Goal: Register for event/course

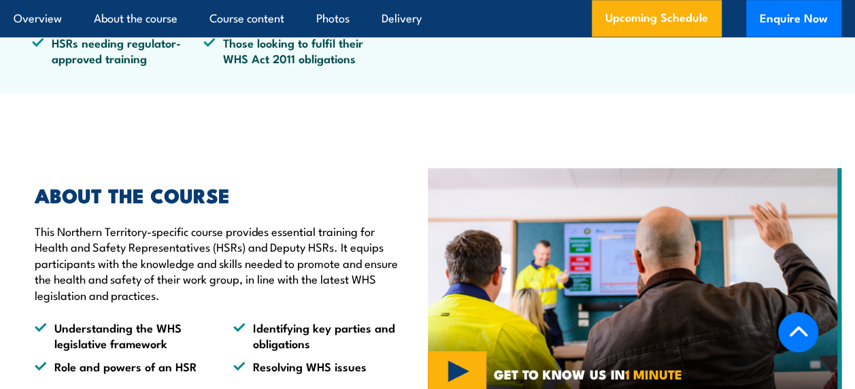
scroll to position [748, 0]
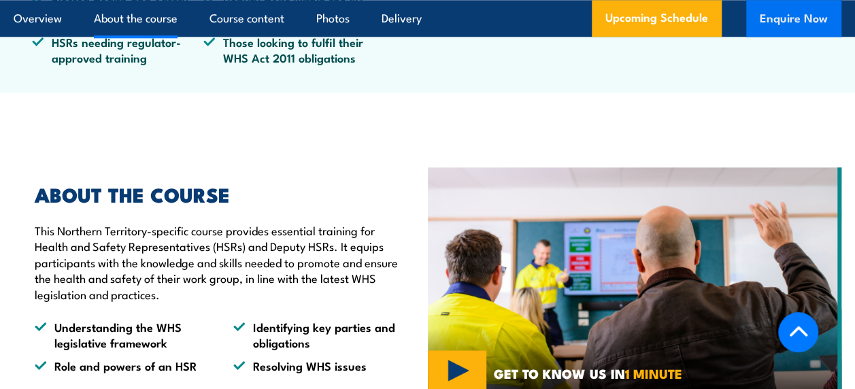
click at [782, 16] on button "Enquire Now" at bounding box center [793, 18] width 95 height 37
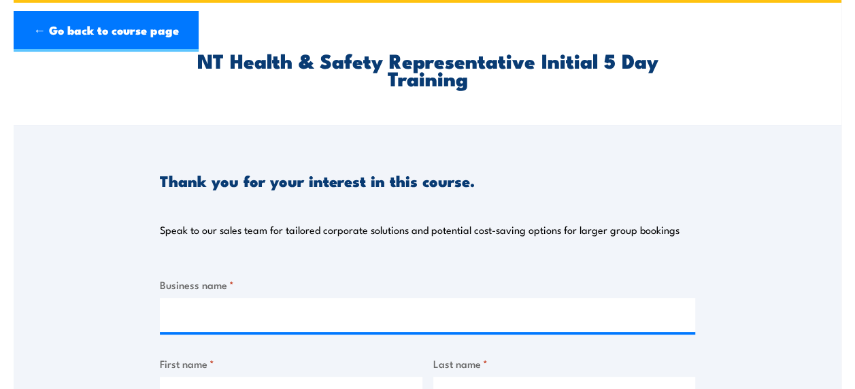
scroll to position [204, 0]
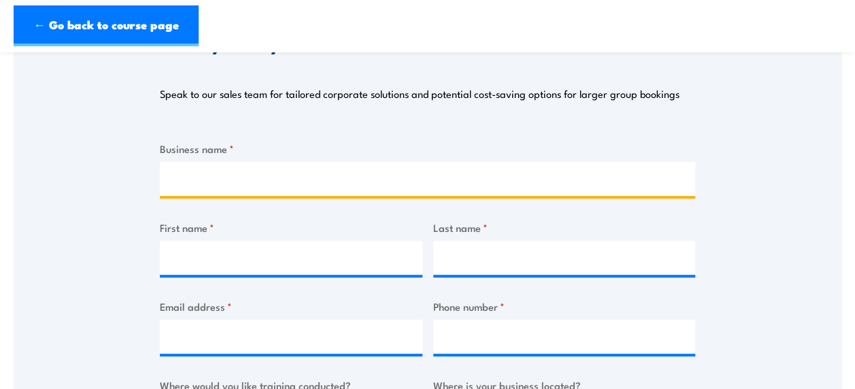
click at [199, 173] on input "Business name *" at bounding box center [427, 179] width 535 height 34
type input "NT Christian Schools"
type input "Stephen"
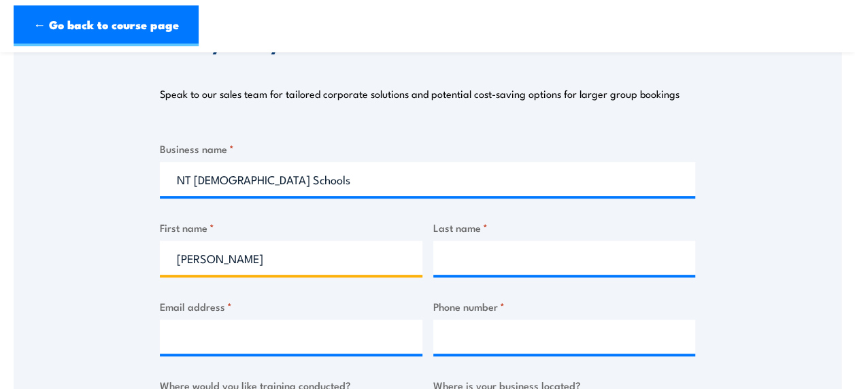
type input "Durrheim"
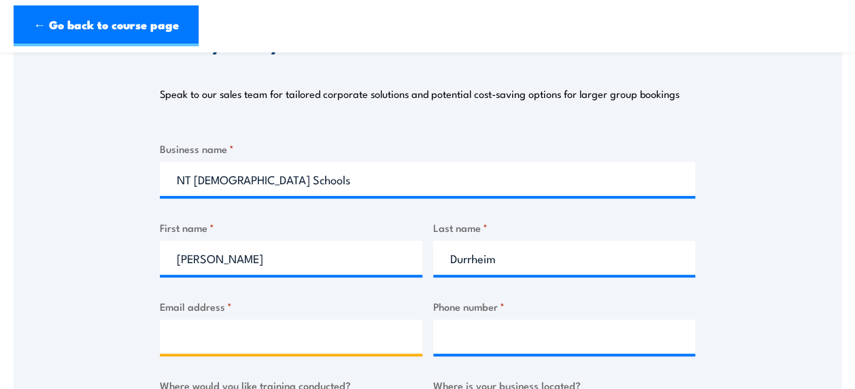
type input "stephen.durrheim@ntchristianschools.com.au"
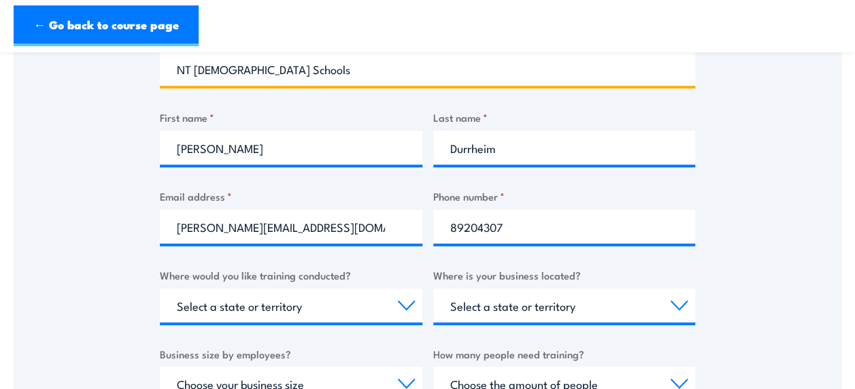
scroll to position [340, 0]
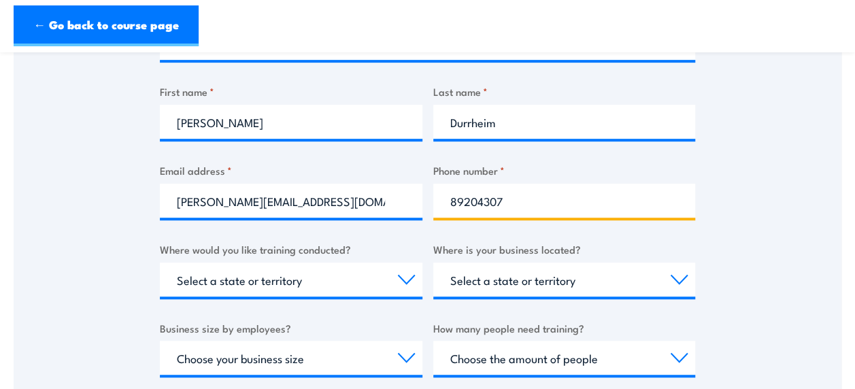
click at [497, 200] on input "89204307" at bounding box center [564, 201] width 263 height 34
type input "89204305"
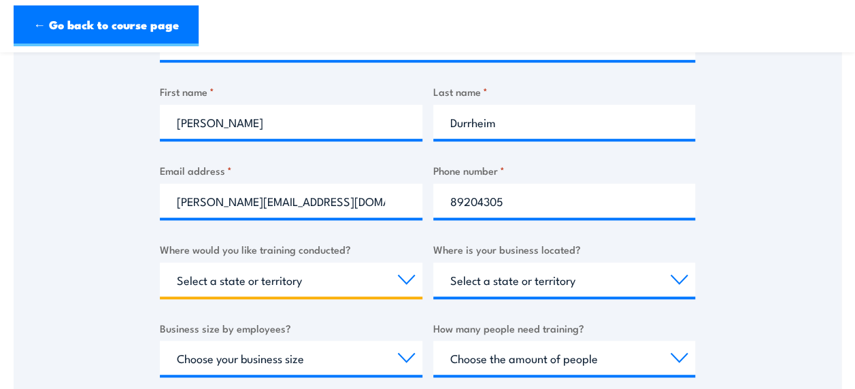
click at [344, 281] on select "Select a state or territory Nationally - multiple locations QLD NSW VIC SA ACT …" at bounding box center [291, 280] width 263 height 34
select select "NT"
click at [160, 263] on select "Select a state or territory Nationally - multiple locations QLD NSW VIC SA ACT …" at bounding box center [291, 280] width 263 height 34
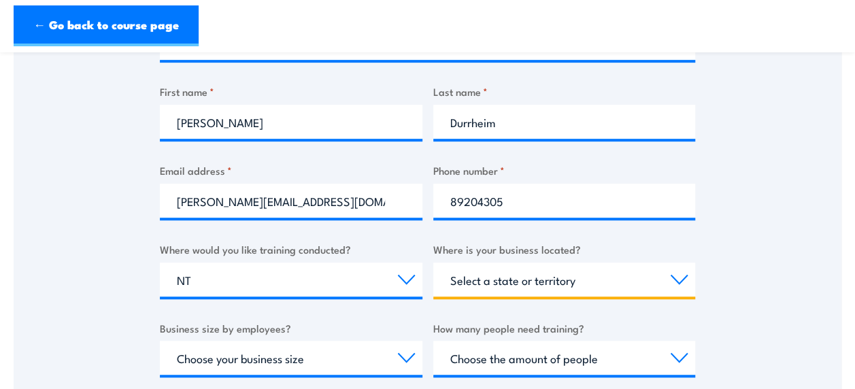
click at [571, 283] on select "Select a state or territory QLD NSW VIC SA ACT WA TAS NT" at bounding box center [564, 280] width 263 height 34
select select "NT"
click at [433, 263] on select "Select a state or territory QLD NSW VIC SA ACT WA TAS NT" at bounding box center [564, 280] width 263 height 34
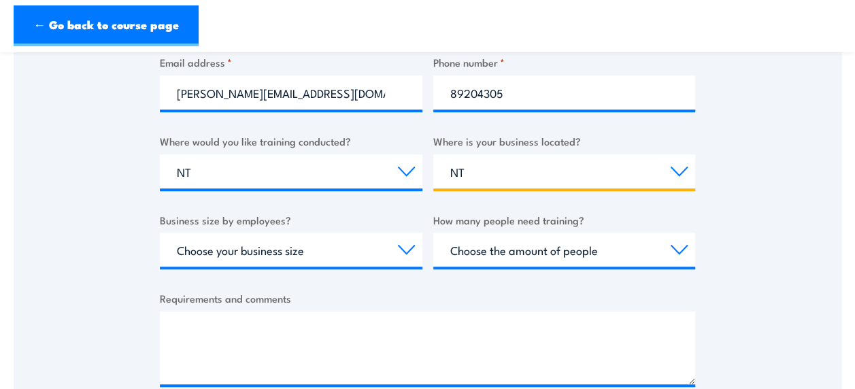
scroll to position [476, 0]
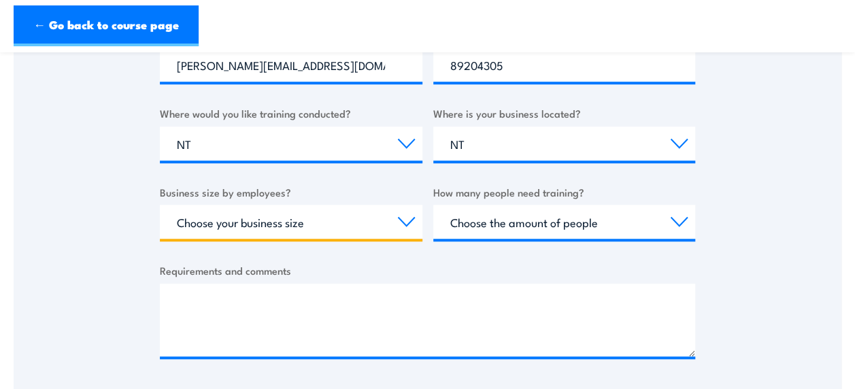
click at [290, 222] on select "Choose your business size 1 to 19 20 to 199 200+" at bounding box center [291, 222] width 263 height 34
select select "20 to 199"
click at [160, 205] on select "Choose your business size 1 to 19 20 to 199 200+" at bounding box center [291, 222] width 263 height 34
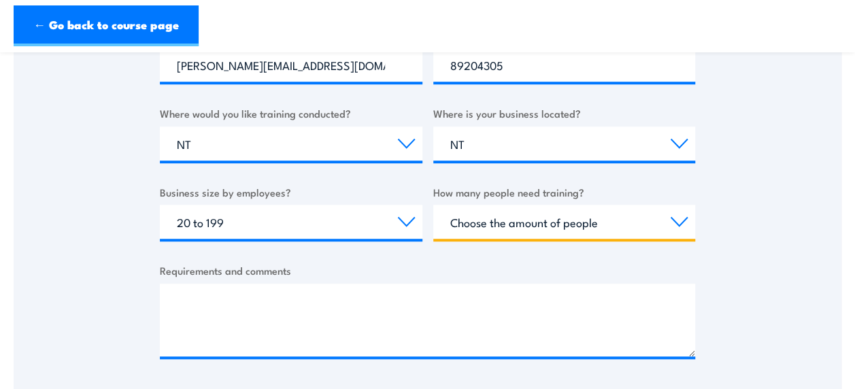
click at [567, 225] on select "Choose the amount of people 1 to 4 5 to 19 20+" at bounding box center [564, 222] width 263 height 34
select select "1 to 4"
click at [433, 205] on select "Choose the amount of people 1 to 4 5 to 19 20+" at bounding box center [564, 222] width 263 height 34
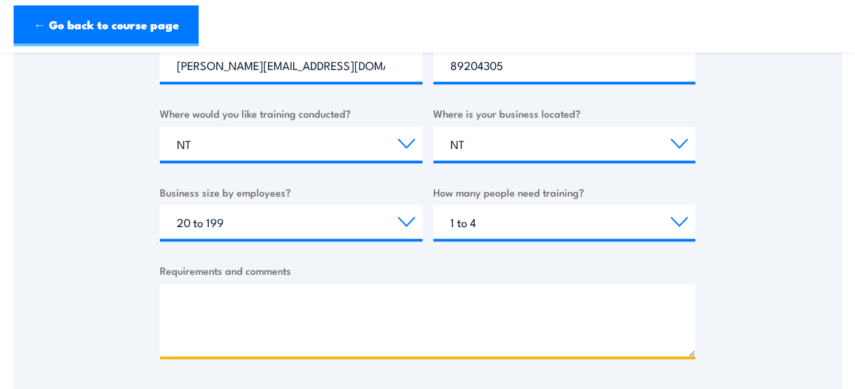
click at [183, 298] on textarea "Requirements and comments" at bounding box center [427, 320] width 535 height 73
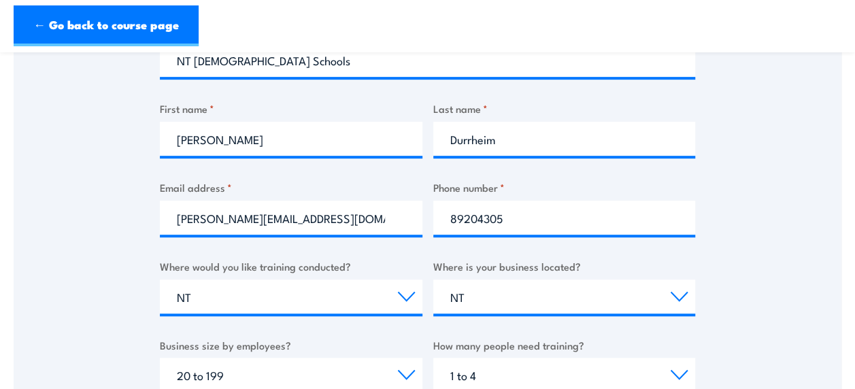
scroll to position [612, 0]
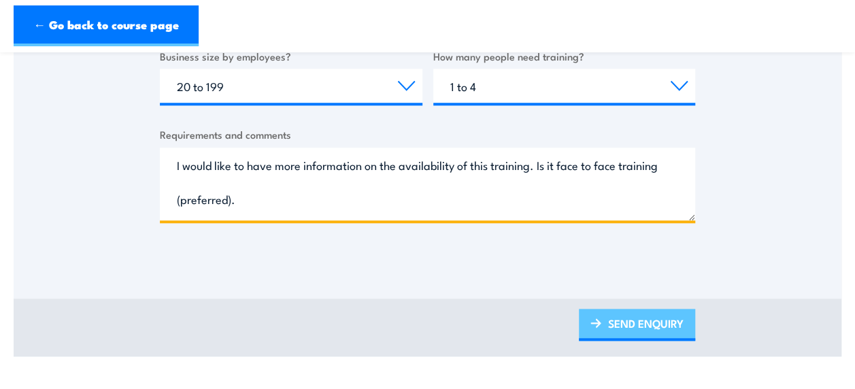
type textarea "I would like to have more information on the availability of this training. Is …"
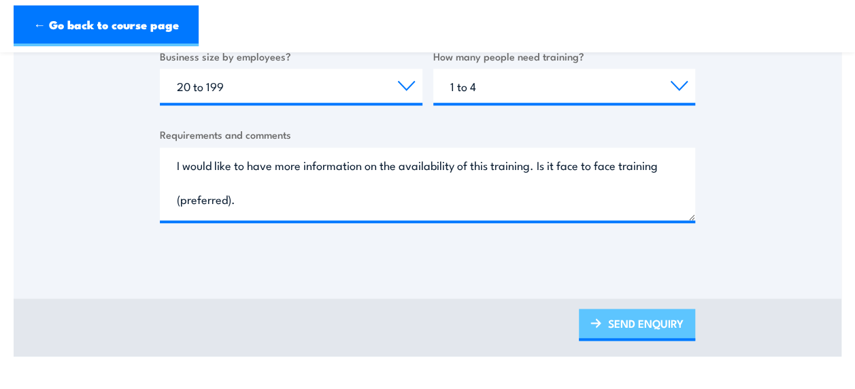
click at [628, 322] on link "SEND ENQUIRY" at bounding box center [637, 325] width 116 height 32
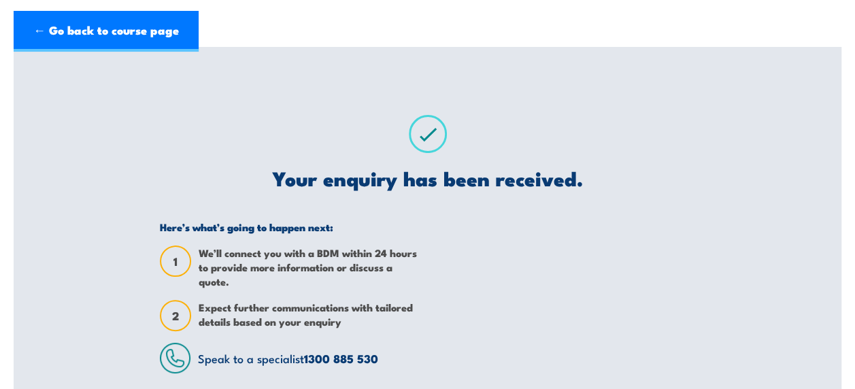
scroll to position [0, 0]
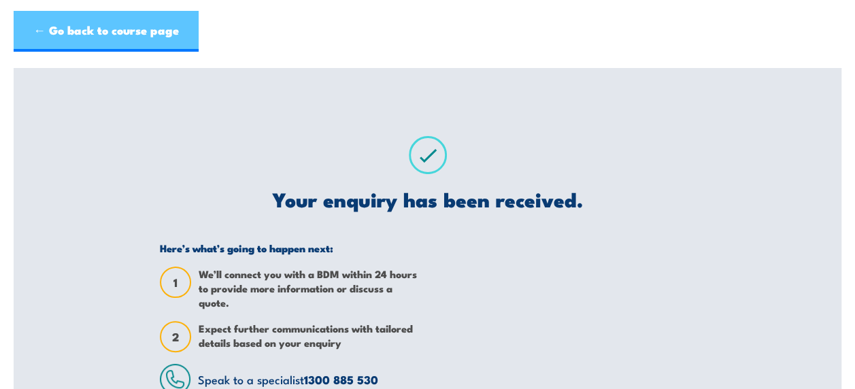
click at [86, 31] on link "← Go back to course page" at bounding box center [106, 31] width 185 height 41
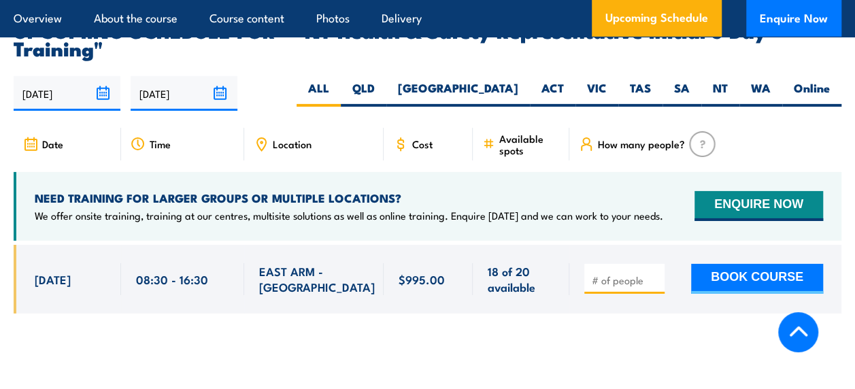
click at [621, 273] on input "number" at bounding box center [626, 280] width 68 height 14
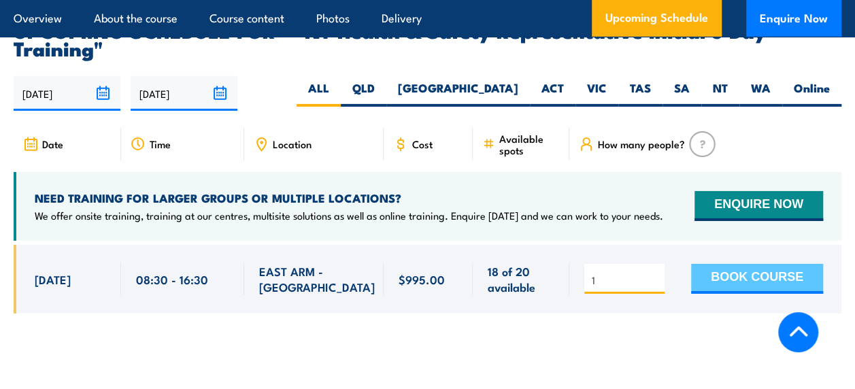
type input "1"
click at [760, 264] on button "BOOK COURSE" at bounding box center [757, 279] width 132 height 30
click at [753, 264] on button "BOOK COURSE" at bounding box center [757, 279] width 132 height 30
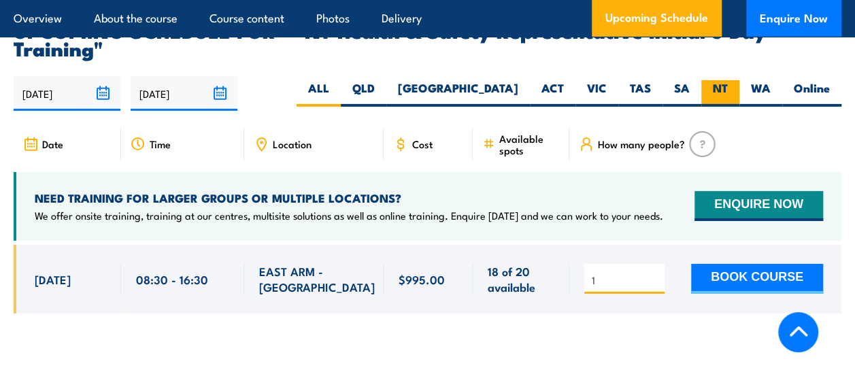
click at [720, 80] on label "NT" at bounding box center [720, 93] width 38 height 27
click at [728, 80] on input "NT" at bounding box center [732, 84] width 9 height 9
radio input "true"
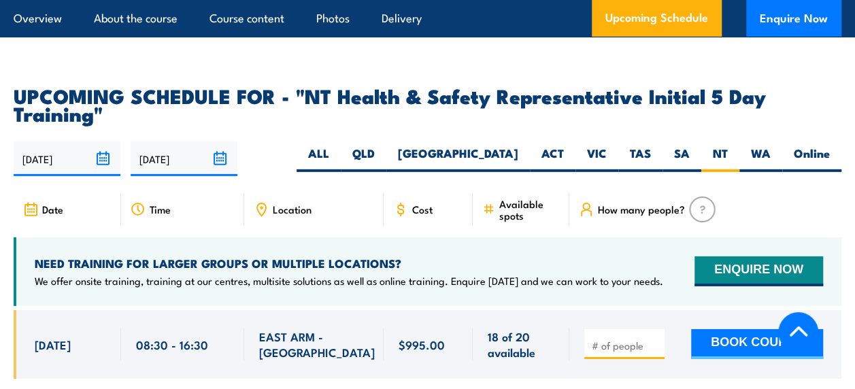
scroll to position [2131, 0]
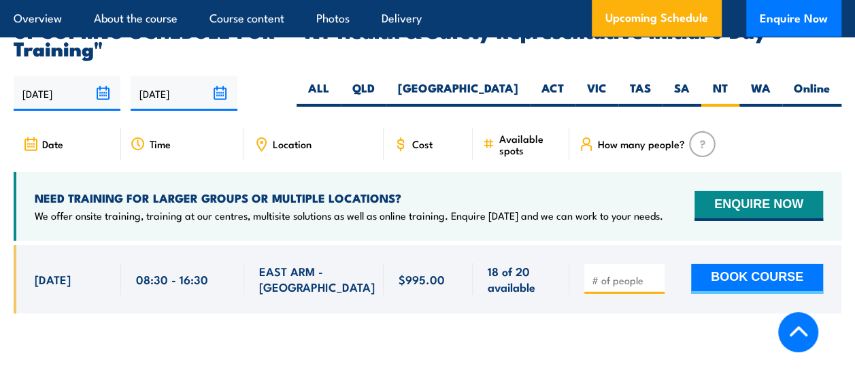
click at [697, 131] on img at bounding box center [702, 144] width 27 height 26
click at [618, 273] on input "number" at bounding box center [626, 280] width 68 height 14
type input "1"
click at [652, 273] on input "1" at bounding box center [626, 280] width 68 height 14
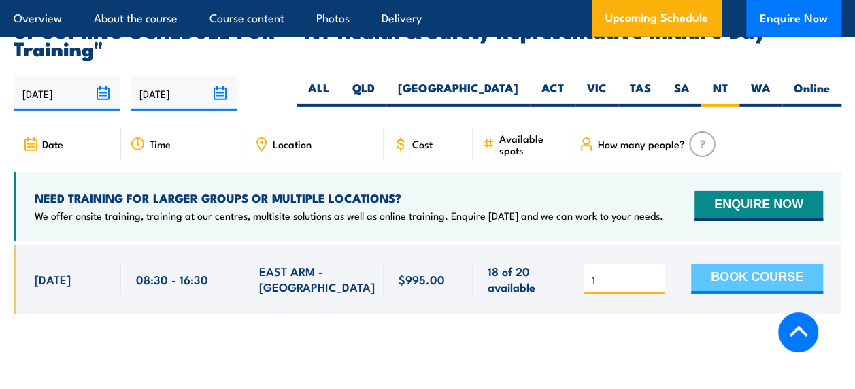
click at [741, 264] on button "BOOK COURSE" at bounding box center [757, 279] width 132 height 30
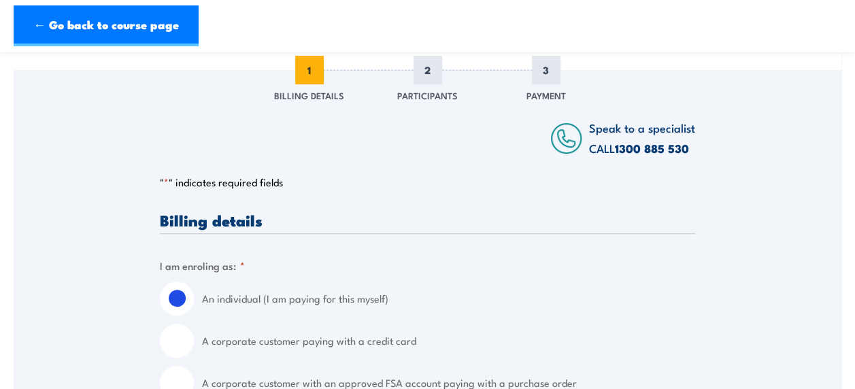
scroll to position [204, 0]
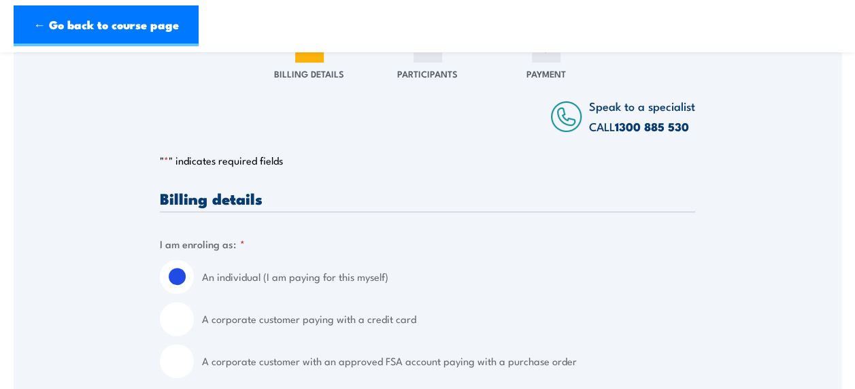
click at [185, 317] on input "A corporate customer paying with a credit card" at bounding box center [177, 319] width 34 height 34
radio input "true"
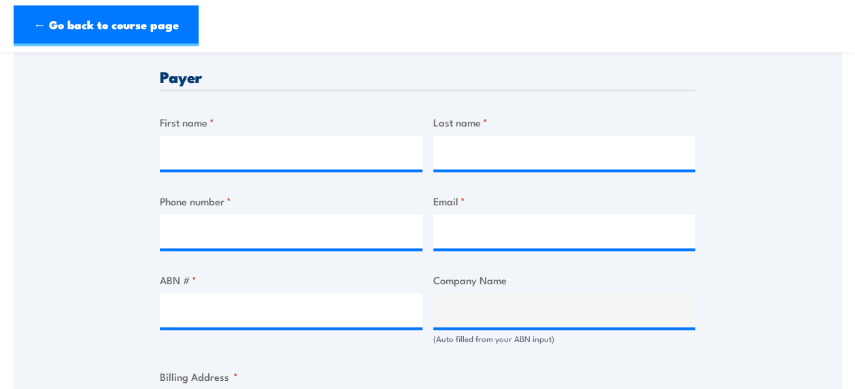
scroll to position [612, 0]
